Goal: Transaction & Acquisition: Purchase product/service

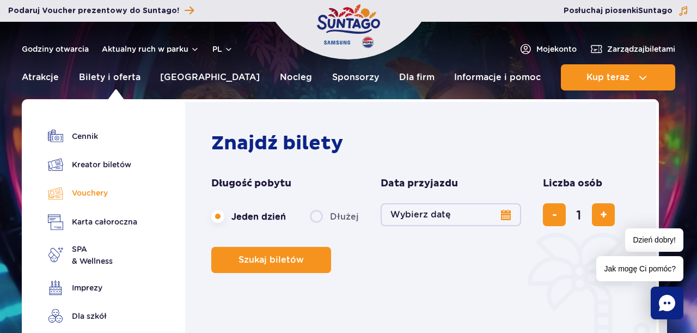
click at [97, 189] on link "Vouchery" at bounding box center [92, 193] width 89 height 16
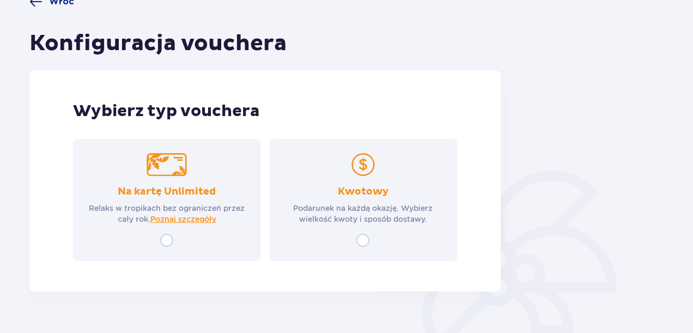
scroll to position [118, 0]
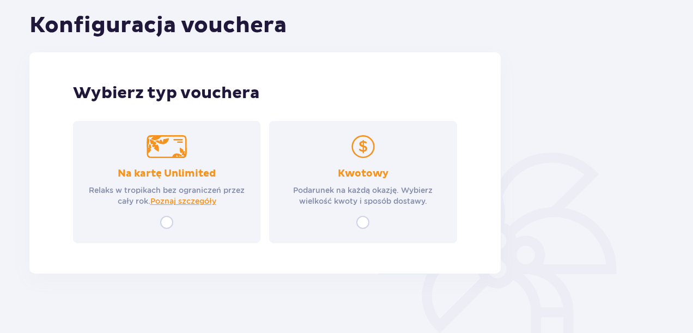
click at [364, 222] on input "radio" at bounding box center [362, 222] width 13 height 13
radio input "true"
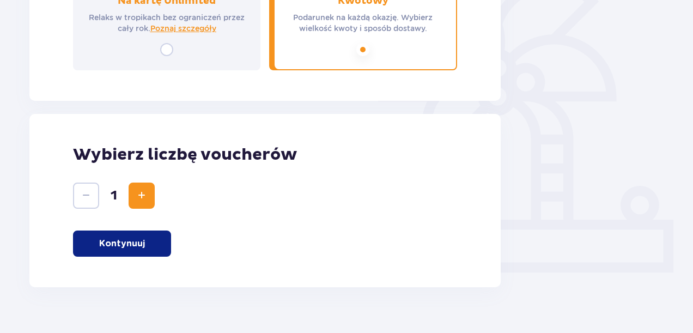
scroll to position [310, 0]
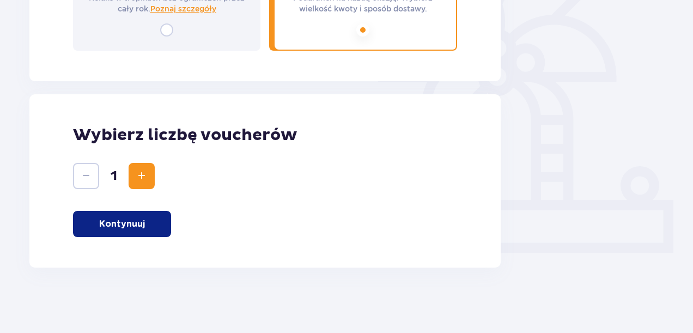
click at [141, 232] on button "Kontynuuj" at bounding box center [122, 224] width 98 height 26
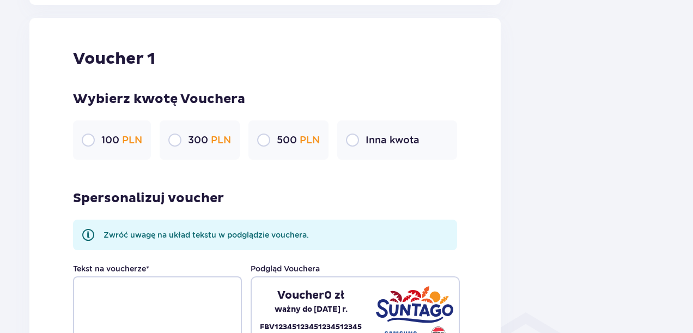
scroll to position [578, 0]
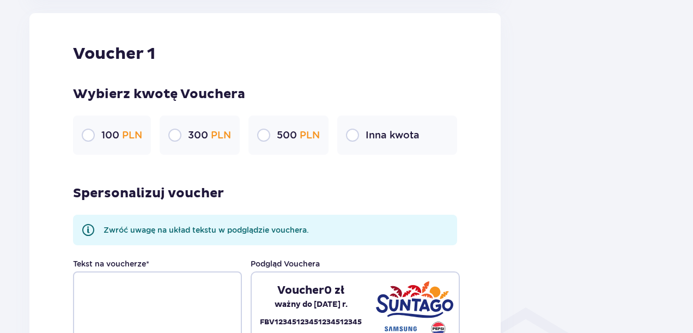
click at [355, 135] on input "radio" at bounding box center [352, 135] width 13 height 13
radio input "true"
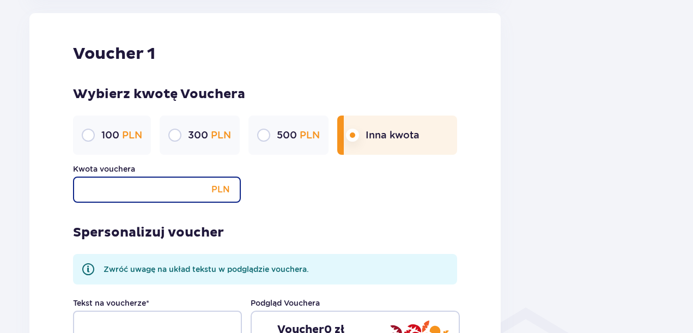
click at [122, 187] on input "Kwota vouchera" at bounding box center [157, 190] width 168 height 26
type input "200"
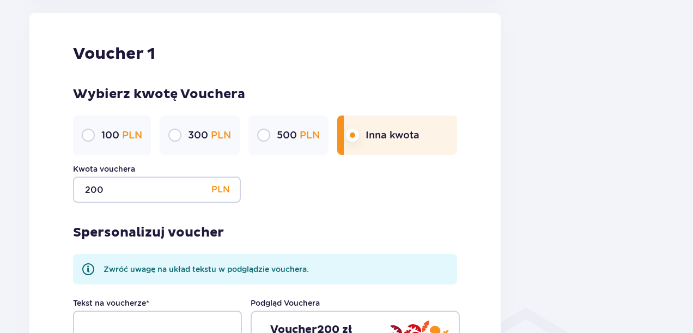
click at [375, 203] on div "Spersonalizuj voucher Zwróć uwagę na układ tekstu w podglądzie vouchera. Tekst …" at bounding box center [265, 324] width 384 height 243
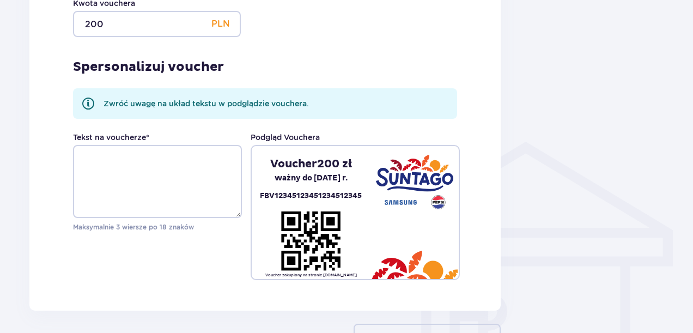
scroll to position [745, 0]
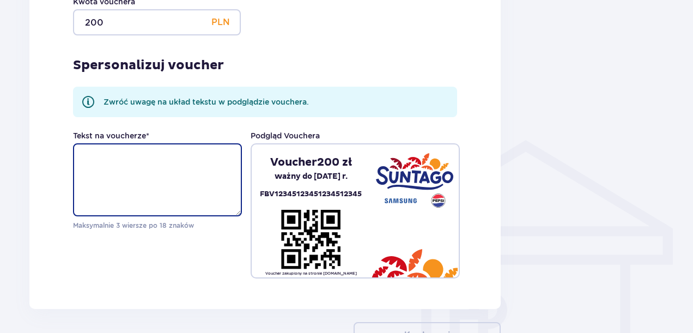
click at [140, 173] on textarea "Tekst na voucherze *" at bounding box center [157, 179] width 169 height 73
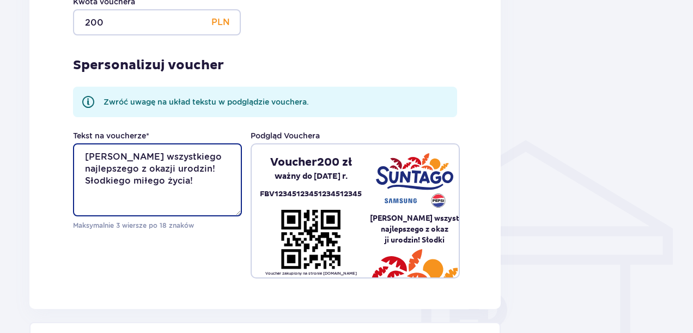
click at [88, 167] on textarea "Bruno wszystkiego najlepszego z okazji urodzin! Słodkiego miłego życia!" at bounding box center [157, 179] width 169 height 73
click at [115, 185] on textarea "Bruno wszystkiego najlepszego ` okazji urodzin! Słodkiego miłego życia!" at bounding box center [157, 179] width 169 height 73
drag, startPoint x: 114, startPoint y: 181, endPoint x: 116, endPoint y: 150, distance: 31.1
click at [116, 150] on textarea "Bruno wszystkiego najlepszego ` okazji urodzin! Słodkiego miłego życia!" at bounding box center [157, 179] width 169 height 73
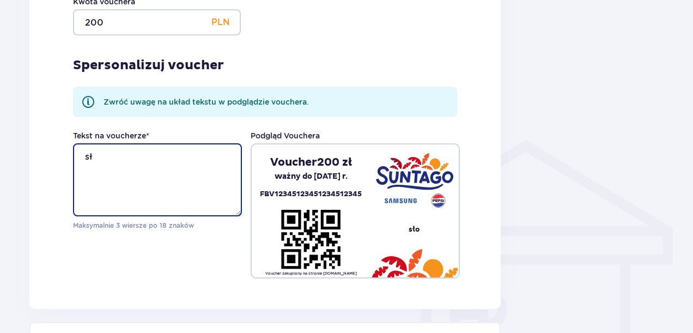
type textarea "s"
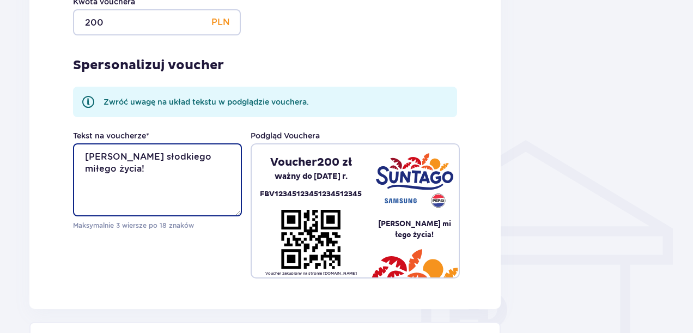
click at [164, 159] on textarea "Bruno słodkiego miłego życia!" at bounding box center [157, 179] width 169 height 73
click at [229, 158] on textarea "Bruno słodkiego miłego życia!" at bounding box center [157, 179] width 169 height 73
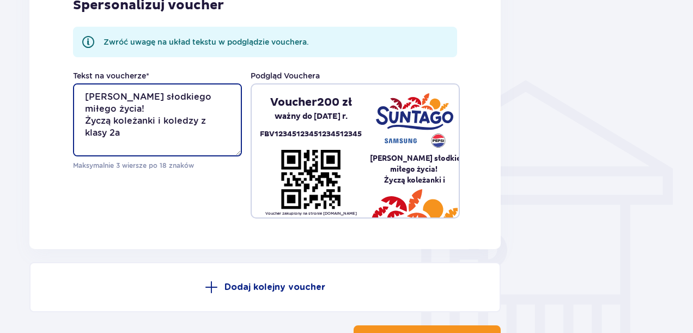
scroll to position [806, 0]
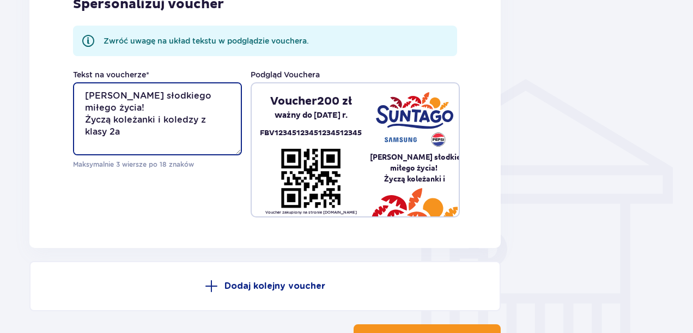
click at [209, 110] on textarea "Bruno słodkiego miłego życia! Życzą koleżanki i koledzy z klasy 2a" at bounding box center [157, 118] width 169 height 73
drag, startPoint x: 107, startPoint y: 123, endPoint x: 92, endPoint y: 120, distance: 16.0
click at [92, 120] on textarea "Bruno słodkiego miłego życia! Życzą koleżanki i koledzy z klasy 2a" at bounding box center [157, 118] width 169 height 73
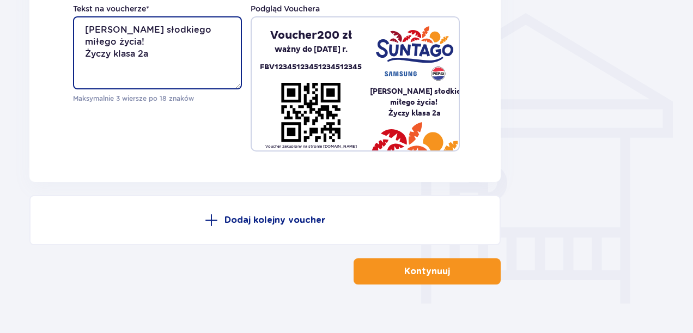
scroll to position [875, 0]
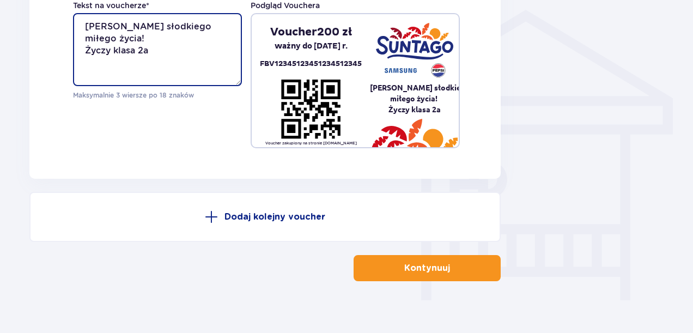
type textarea "Bruno słodkiego miłego życia! Życzy klasa 2a"
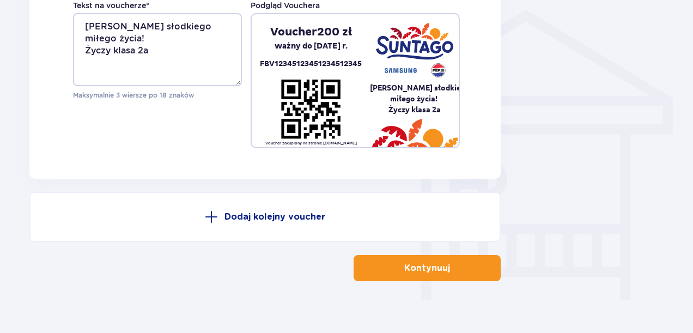
click at [458, 273] on span "button" at bounding box center [452, 268] width 13 height 13
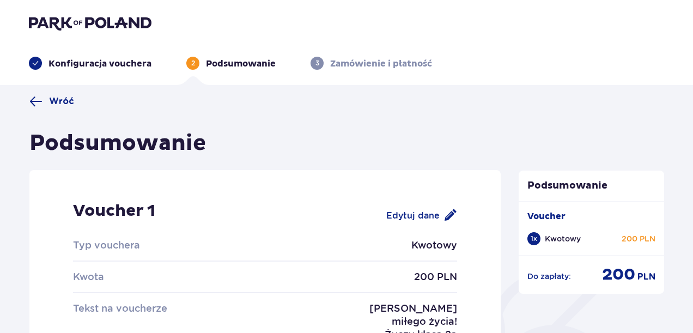
scroll to position [159, 0]
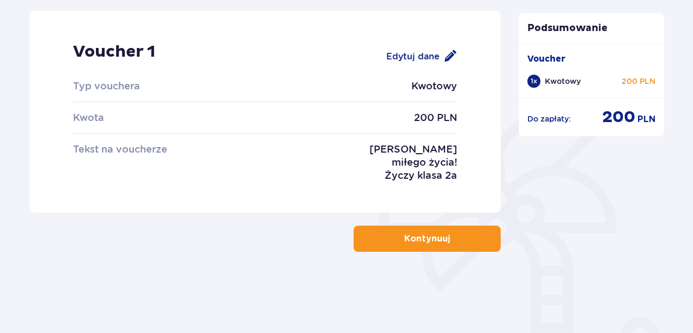
click at [445, 51] on span at bounding box center [450, 56] width 13 height 13
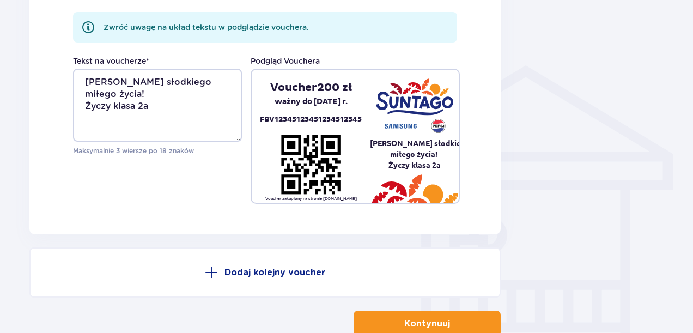
scroll to position [889, 0]
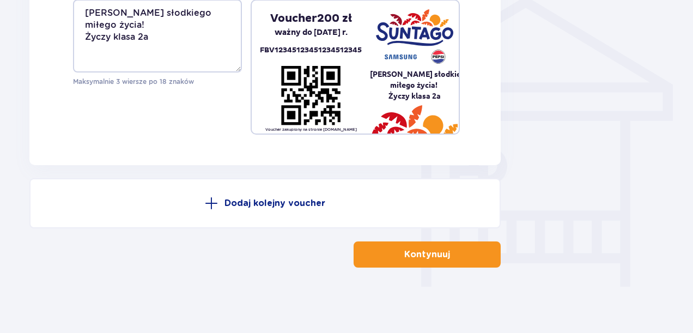
click at [464, 251] on button "Kontynuuj" at bounding box center [427, 254] width 147 height 26
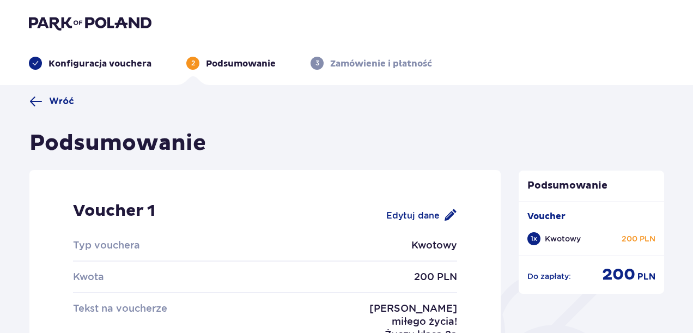
scroll to position [159, 0]
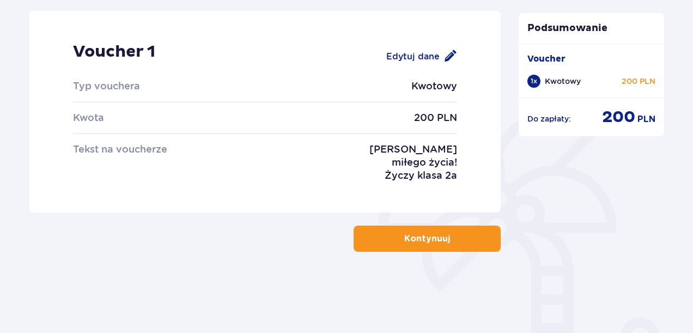
click at [468, 235] on button "Kontynuuj" at bounding box center [427, 239] width 147 height 26
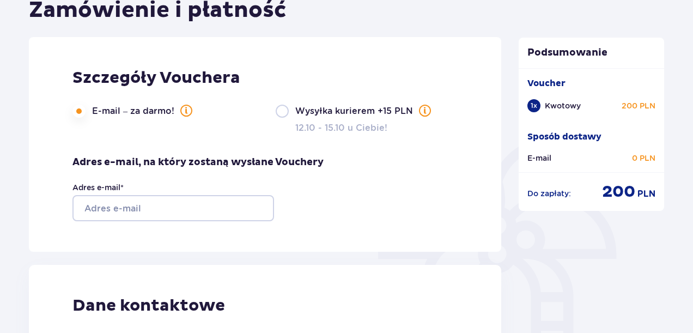
scroll to position [135, 0]
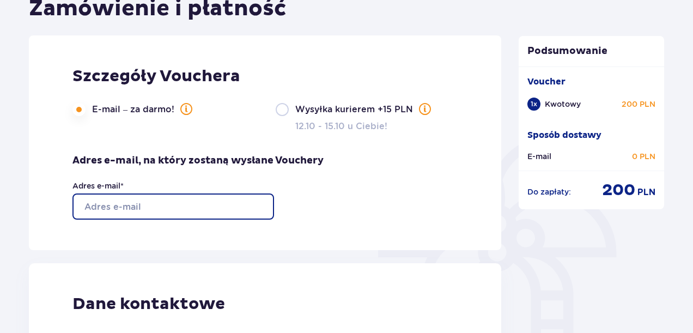
click at [191, 209] on input "Adres e-mail *" at bounding box center [173, 206] width 202 height 26
type input "[EMAIL_ADDRESS][DOMAIN_NAME]"
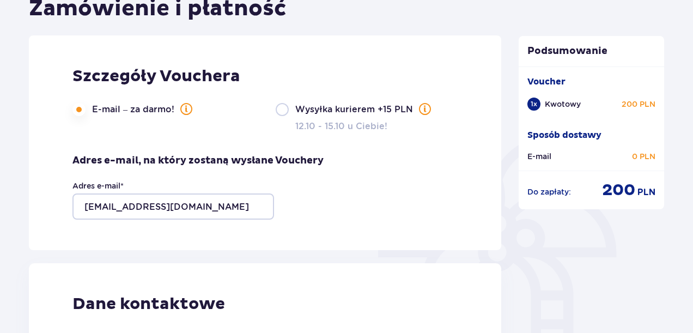
type input "Iwona"
type input "Smoter"
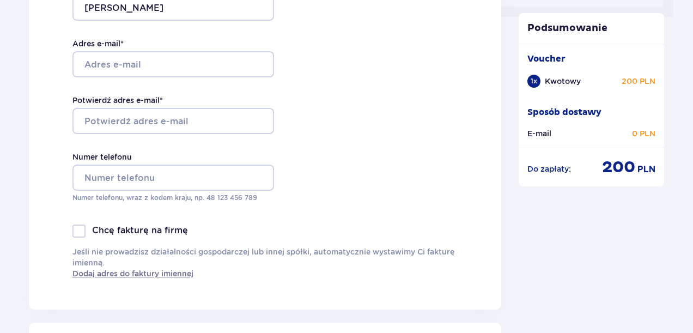
scroll to position [553, 0]
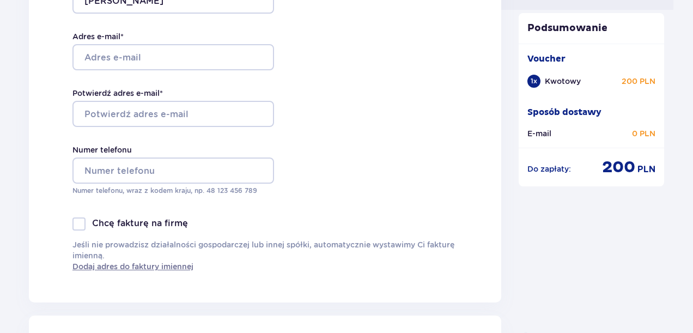
click at [81, 223] on div at bounding box center [78, 223] width 13 height 13
checkbox input "true"
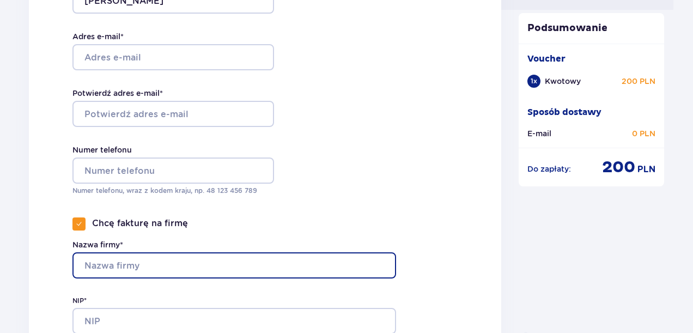
click at [144, 261] on input "Nazwa firmy*" at bounding box center [234, 265] width 324 height 26
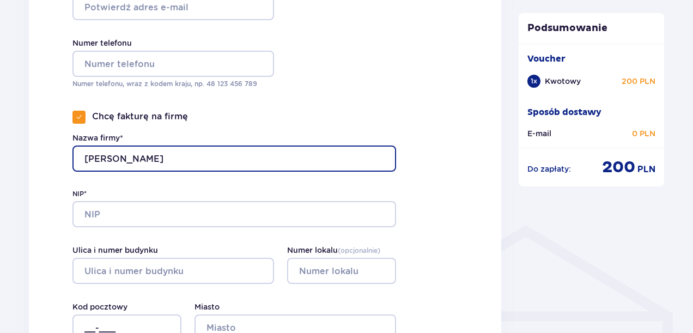
scroll to position [664, 0]
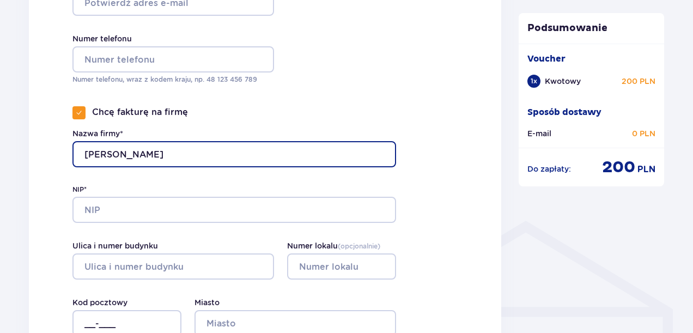
type input "Kamil Smoter"
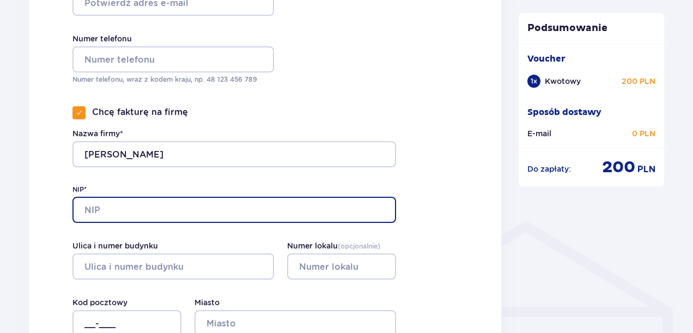
click at [187, 208] on input "NIP*" at bounding box center [234, 210] width 324 height 26
type input "8172102943"
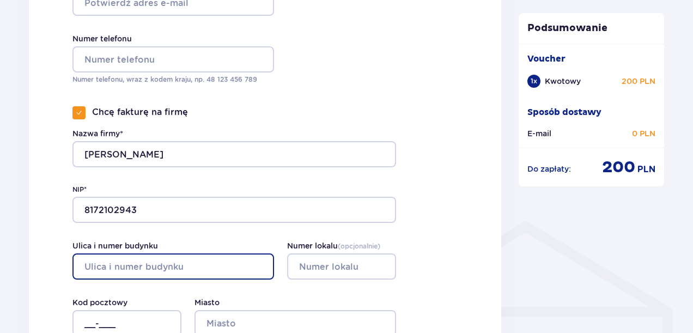
click at [222, 262] on input "Ulica i numer budynku" at bounding box center [173, 266] width 202 height 26
type input "Krzyszkowice"
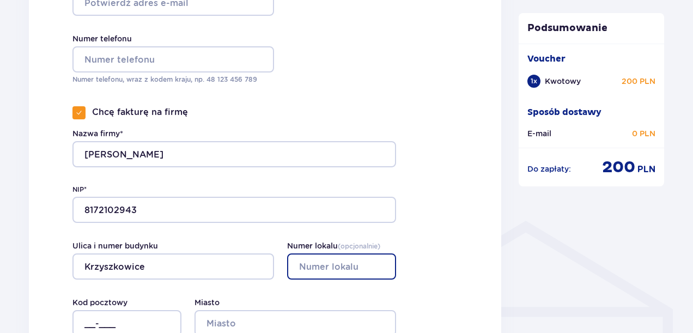
click at [380, 265] on input "Numer lokalu ( opcjonalnie )" at bounding box center [341, 266] width 109 height 26
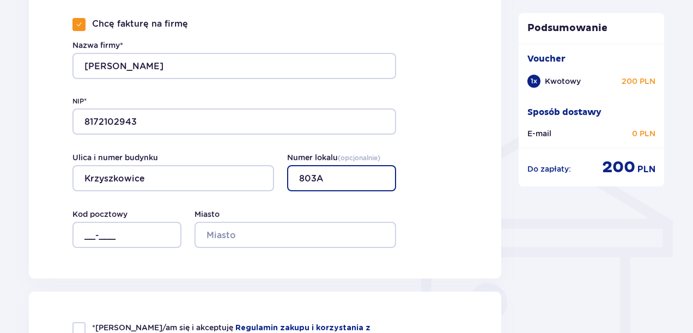
scroll to position [774, 0]
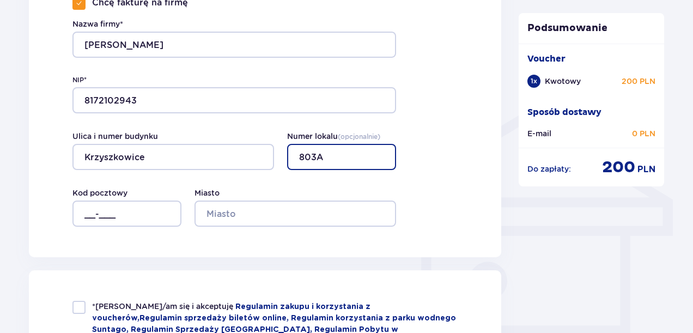
type input "803A"
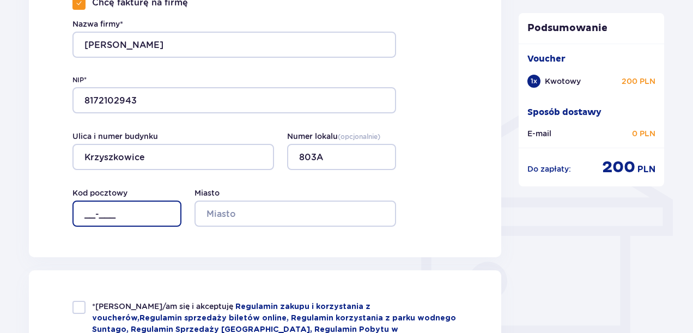
click at [86, 208] on input "__-___" at bounding box center [126, 214] width 109 height 26
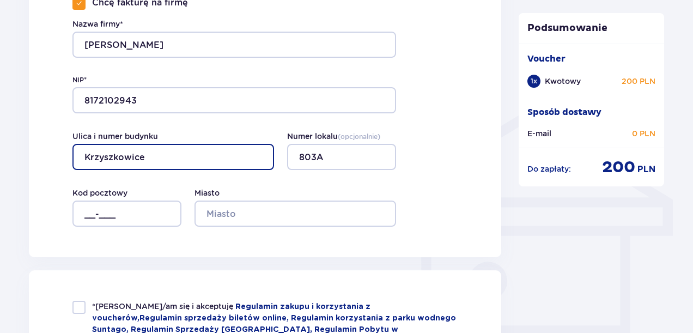
click at [159, 160] on input "Krzyszkowice" at bounding box center [173, 157] width 202 height 26
type input "K"
type input "Przegon, 16, 6"
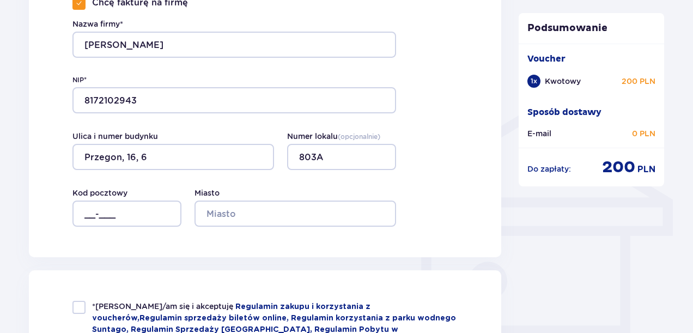
type input "kamil.ipaeco@gmail.com"
type input "601058551"
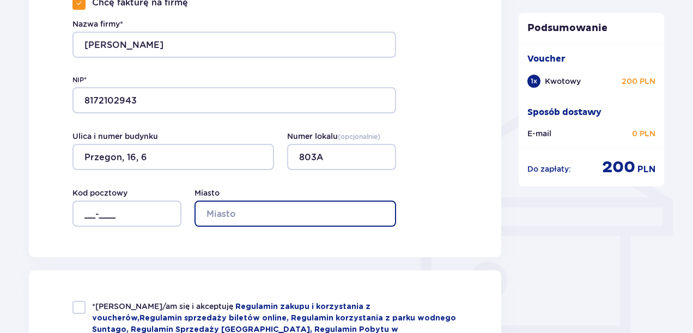
type input "Kraków"
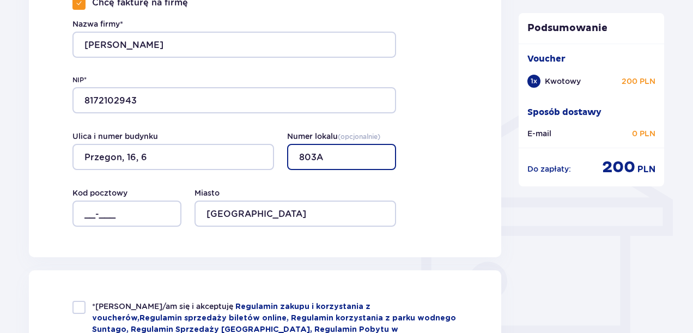
click at [348, 158] on input "803A" at bounding box center [341, 157] width 109 height 26
type input "8"
type input "1"
type input "6"
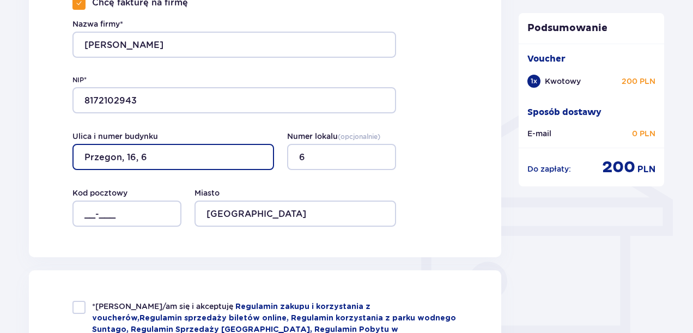
click at [217, 155] on input "Przegon, 16, 6" at bounding box center [173, 157] width 202 height 26
click at [214, 155] on input "Przegon, 16, 6" at bounding box center [173, 157] width 202 height 26
type input "Przegon, 16"
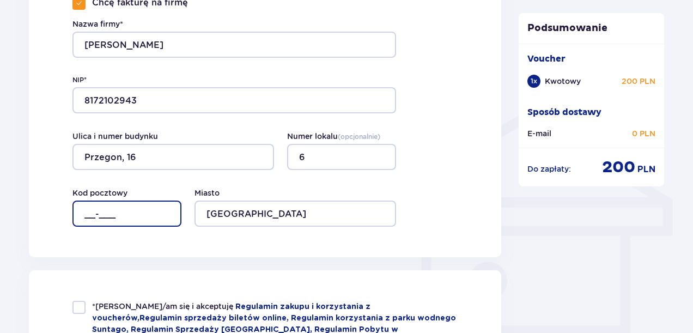
click at [87, 209] on input "__-___" at bounding box center [126, 214] width 109 height 26
type input "30-209"
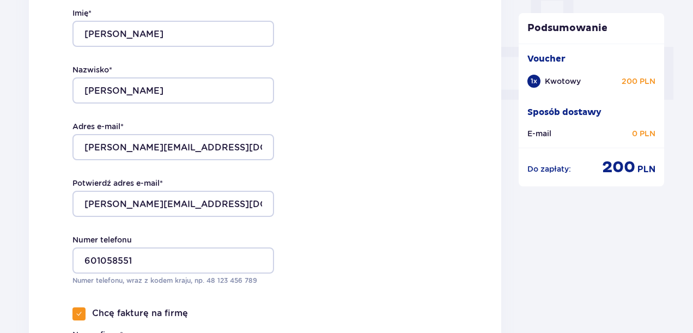
scroll to position [466, 0]
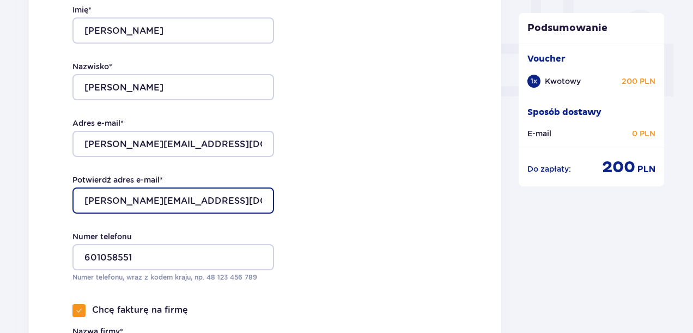
drag, startPoint x: 216, startPoint y: 198, endPoint x: 52, endPoint y: 202, distance: 163.5
click at [52, 202] on div "Dane kontaktowe Imię * Iwona Nazwisko * Smoter Adres e-mail * kamil.ipaeco@gmai…" at bounding box center [265, 247] width 472 height 633
type input "[EMAIL_ADDRESS][DOMAIN_NAME]"
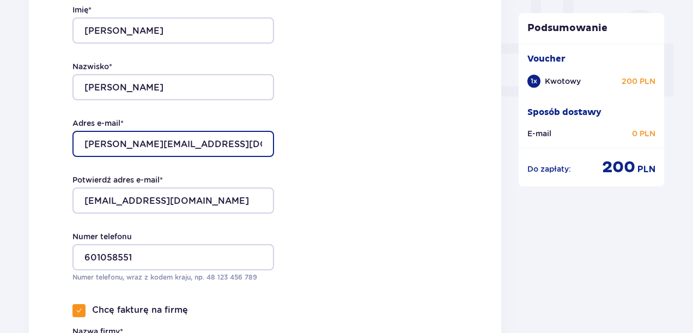
drag, startPoint x: 221, startPoint y: 145, endPoint x: 69, endPoint y: 134, distance: 153.0
click at [69, 134] on div "Dane kontaktowe Imię * Iwona Nazwisko * Smoter Adres e-mail * kamil.ipaeco@gmai…" at bounding box center [265, 247] width 472 height 633
type input "[EMAIL_ADDRESS][DOMAIN_NAME]"
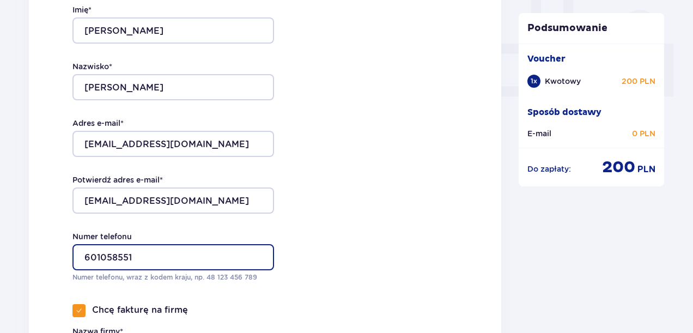
drag, startPoint x: 203, startPoint y: 268, endPoint x: 27, endPoint y: 247, distance: 176.7
click at [27, 247] on div "Wróć Zamówienie i płatność Szczegóły Vouchera E-mail – za darmo! Wysyłka kurier…" at bounding box center [265, 299] width 490 height 1343
type input "511703315"
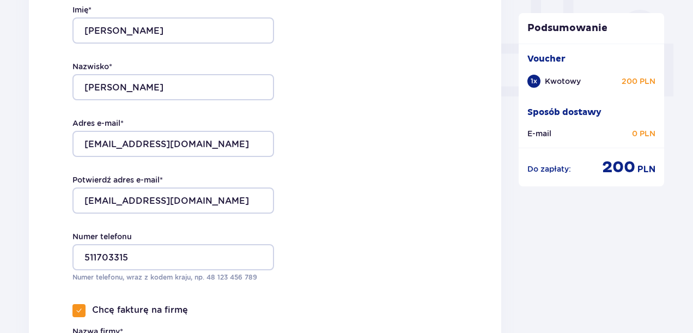
click at [354, 242] on div "Dane kontaktowe Imię * Iwona Nazwisko * Smoter Adres e-mail * Vintedolx1234@gma…" at bounding box center [265, 247] width 472 height 633
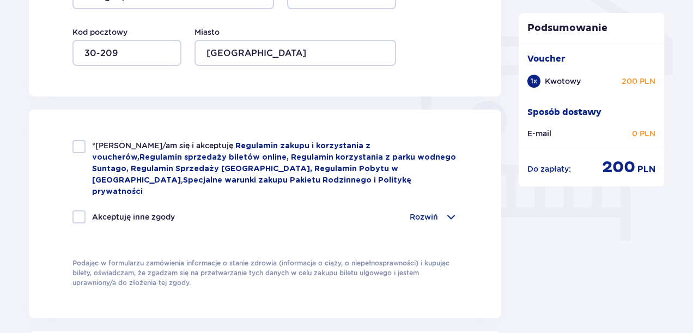
scroll to position [936, 0]
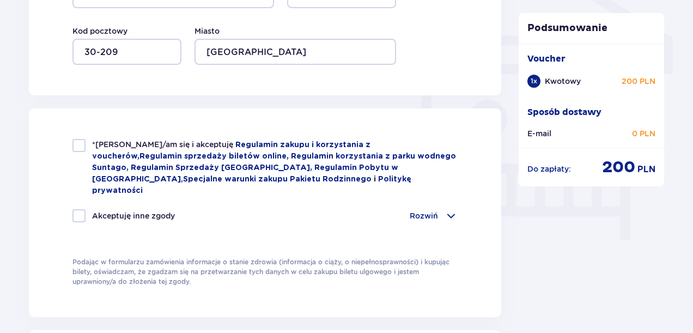
click at [80, 148] on div at bounding box center [78, 145] width 13 height 13
checkbox input "true"
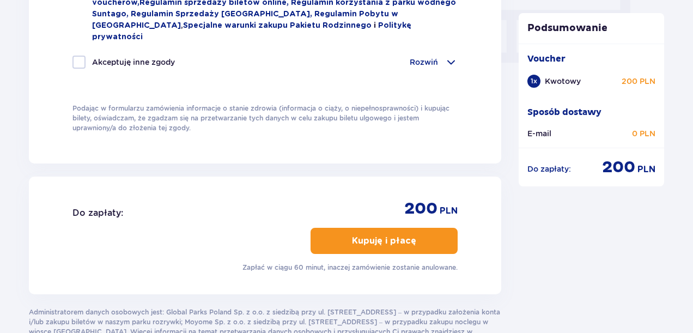
scroll to position [1094, 0]
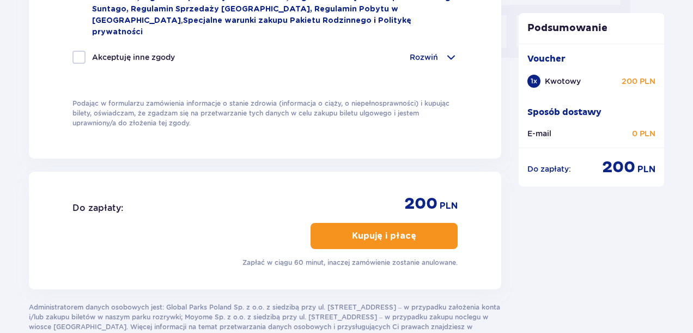
click at [398, 230] on p "Kupuję i płacę" at bounding box center [384, 236] width 64 height 12
